Goal: Check status

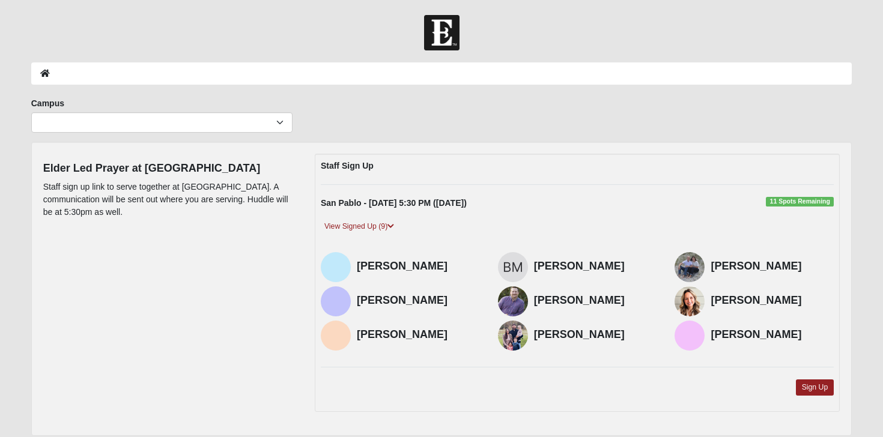
scroll to position [43, 0]
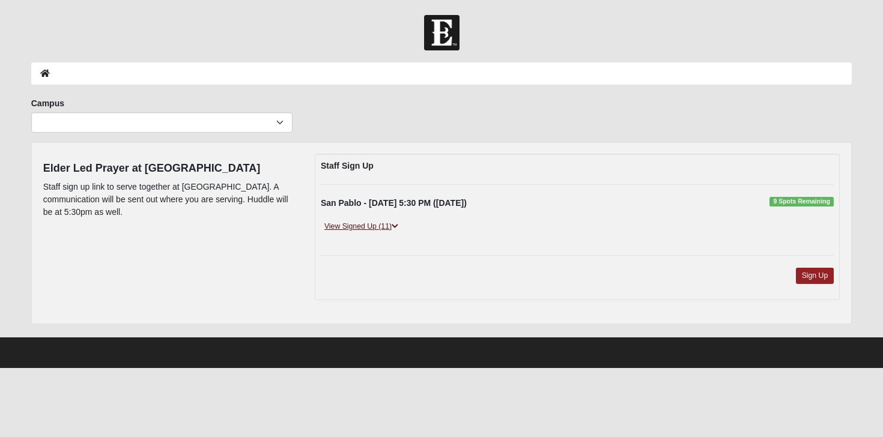
click at [376, 227] on link "View Signed Up (11)" at bounding box center [361, 226] width 81 height 13
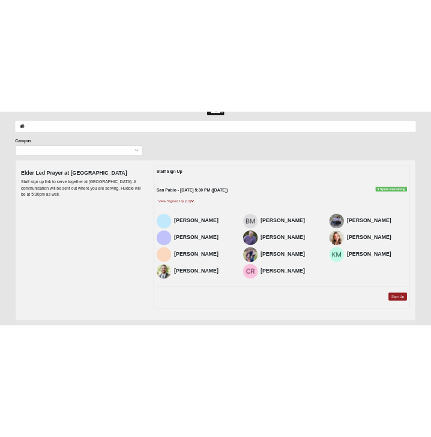
scroll to position [44, 0]
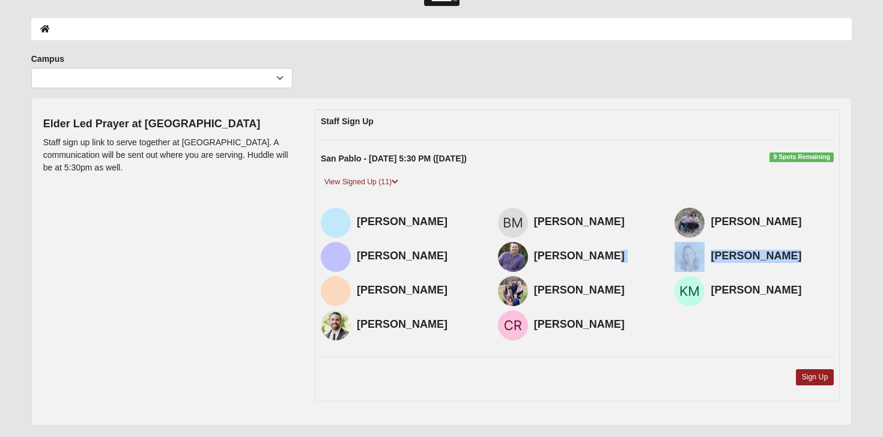
drag, startPoint x: 799, startPoint y: 256, endPoint x: 652, endPoint y: 253, distance: 146.6
click at [653, 253] on div "Haley McCoy Bruna Magalhaes Shawn Maxwell Mackey Sauls" at bounding box center [577, 276] width 531 height 137
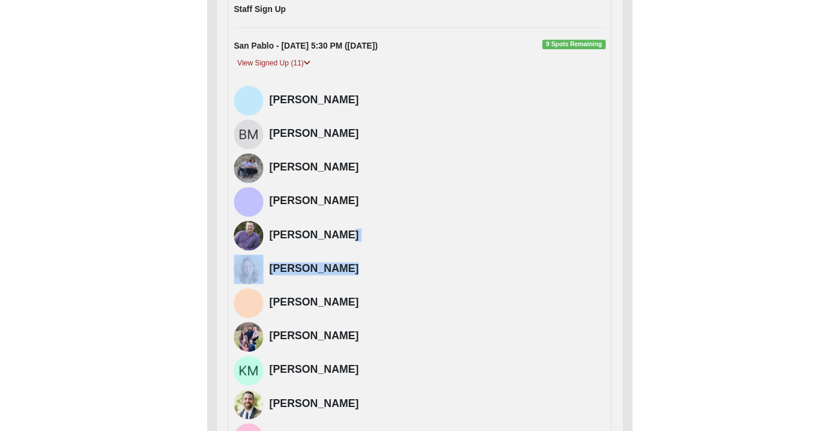
scroll to position [0, 0]
